Goal: Information Seeking & Learning: Learn about a topic

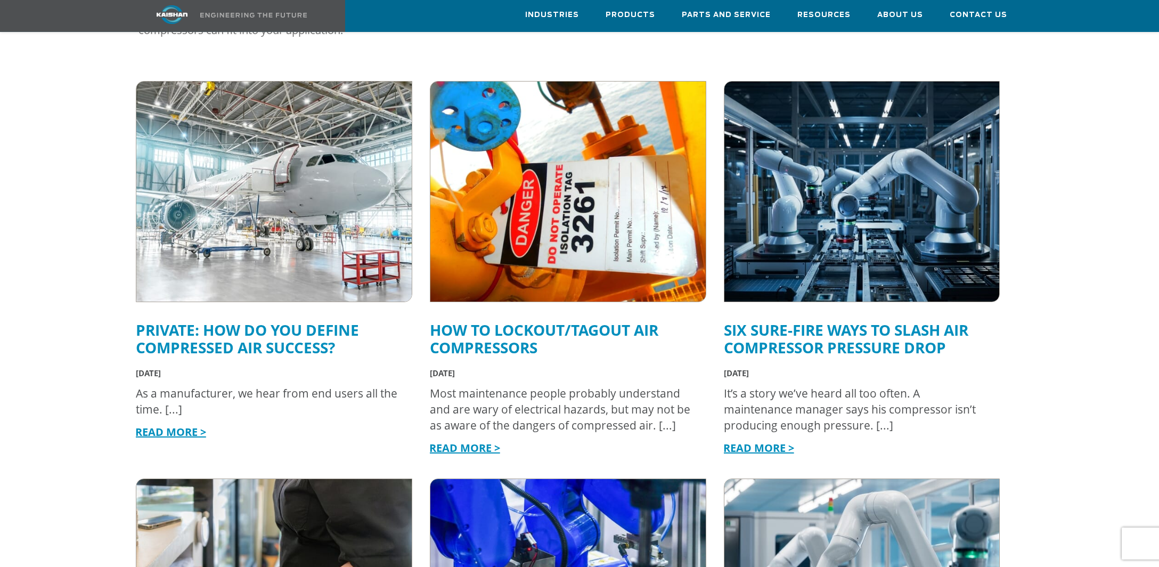
scroll to position [350, 0]
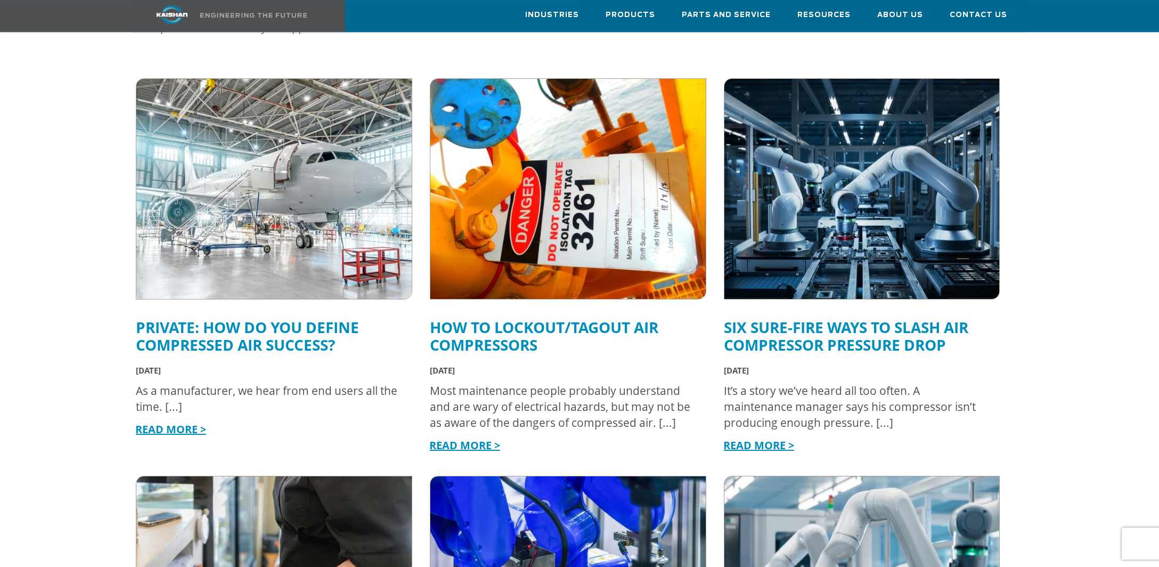
click at [232, 328] on link "Private: How Do You Define Compressed Air Success?" at bounding box center [247, 336] width 223 height 38
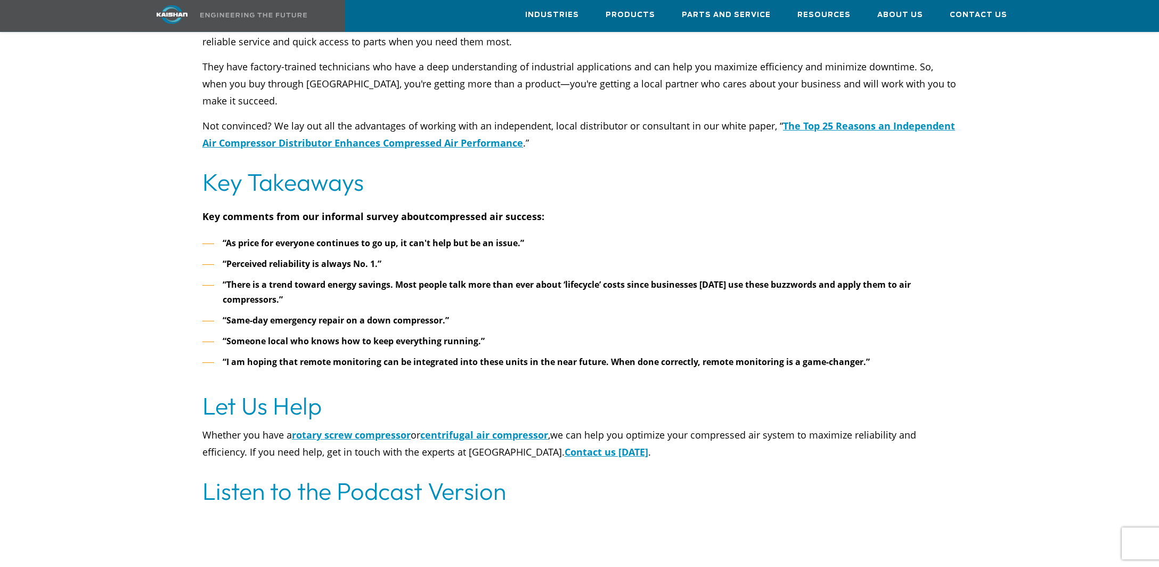
scroll to position [4429, 0]
drag, startPoint x: 1004, startPoint y: 151, endPoint x: 986, endPoint y: 28, distance: 124.8
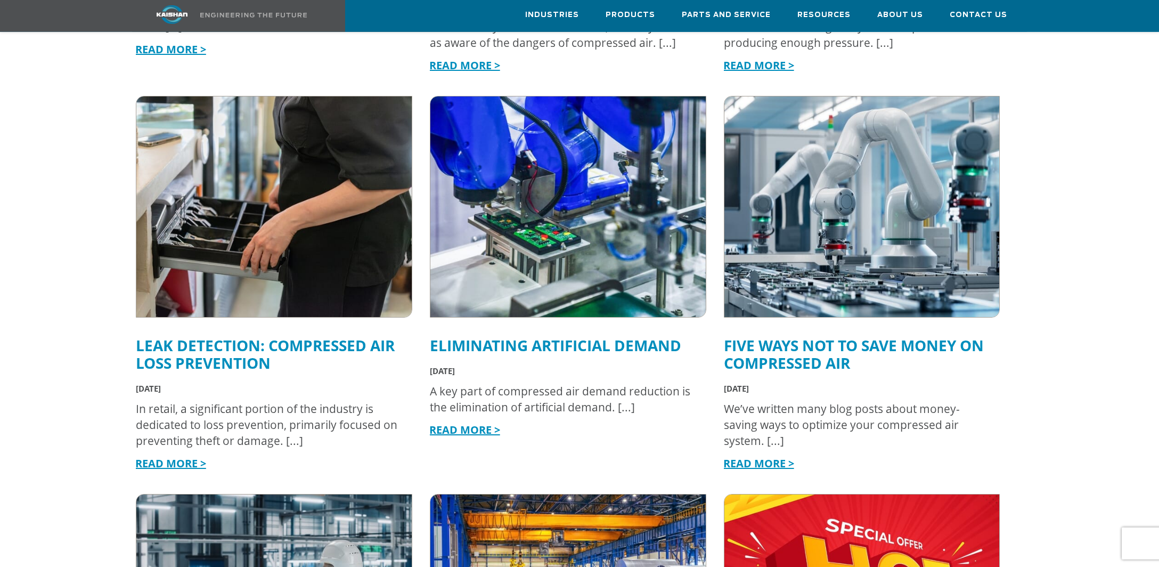
scroll to position [730, 0]
click at [191, 335] on link "Leak Detection: Compressed Air Loss Prevention" at bounding box center [265, 354] width 259 height 38
